Goal: Check status: Check status

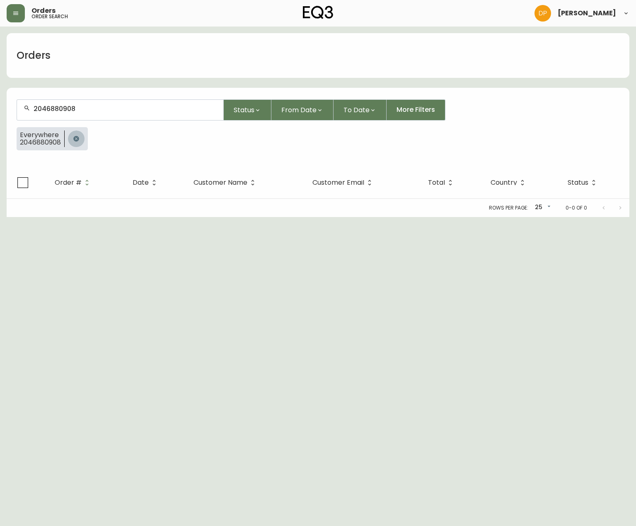
click at [75, 140] on icon "button" at bounding box center [75, 138] width 5 height 5
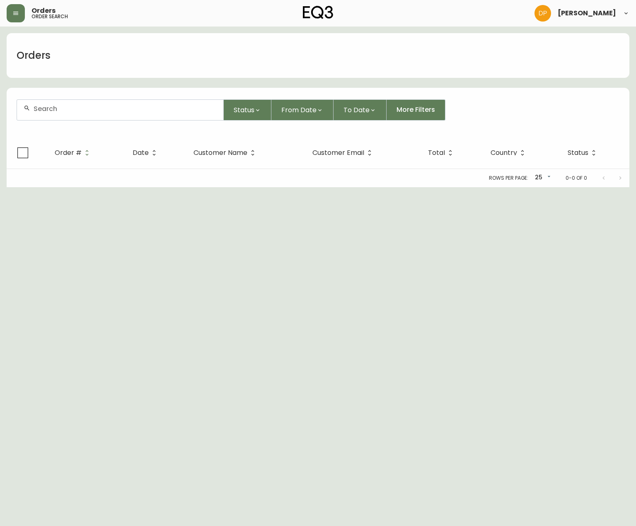
click at [84, 112] on input "text" at bounding box center [125, 109] width 183 height 8
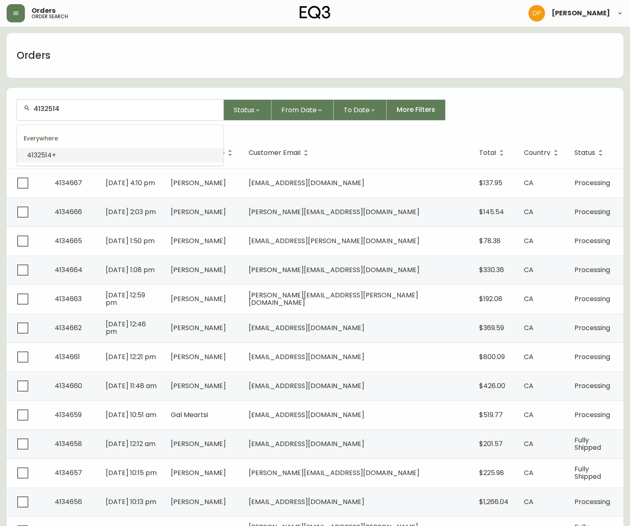
type input "4132514+"
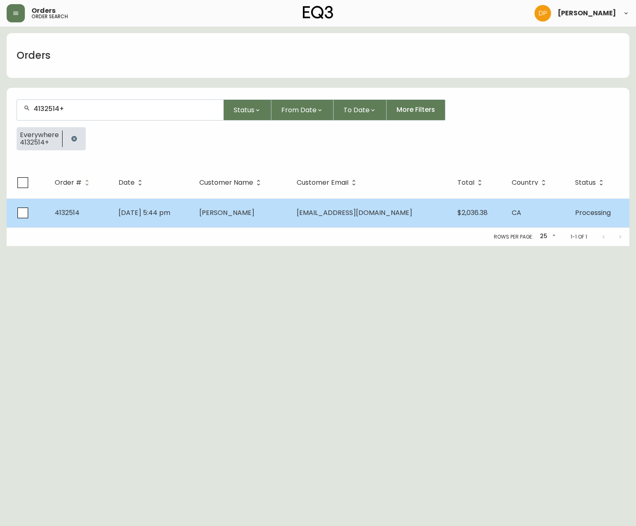
click at [148, 208] on span "[DATE] 5:44 pm" at bounding box center [144, 213] width 52 height 10
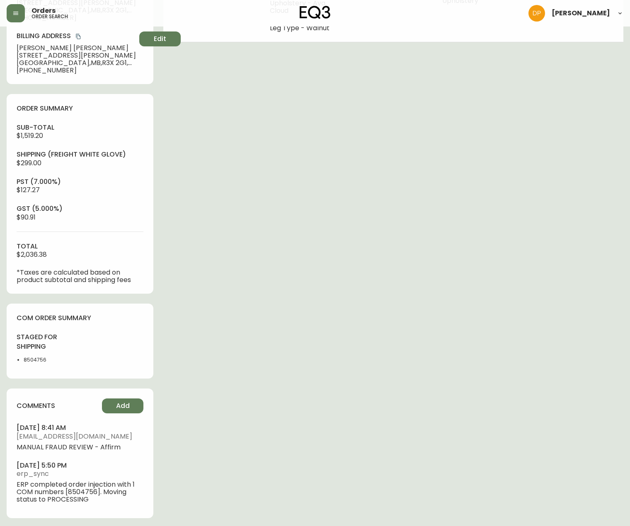
type input "Processing"
select select "PROCESSING"
